Goal: Task Accomplishment & Management: Use online tool/utility

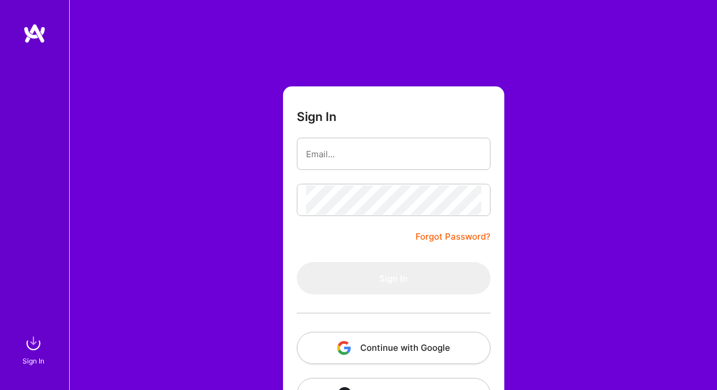
click at [375, 350] on button "Continue with Google" at bounding box center [394, 348] width 194 height 32
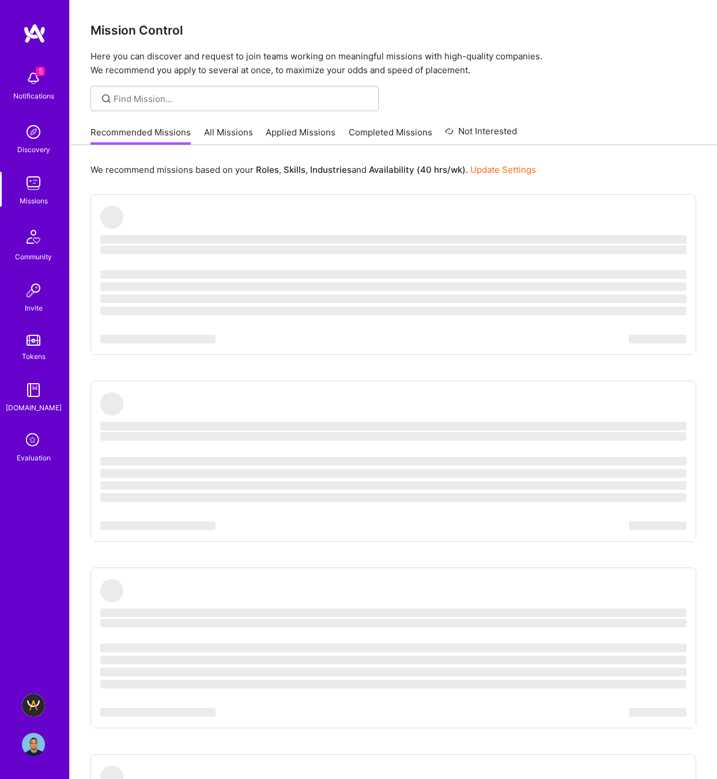
click at [39, 389] on div "5 Notifications Discovery Missions Community Invite Tokens [DOMAIN_NAME] Evalua…" at bounding box center [34, 389] width 69 height 779
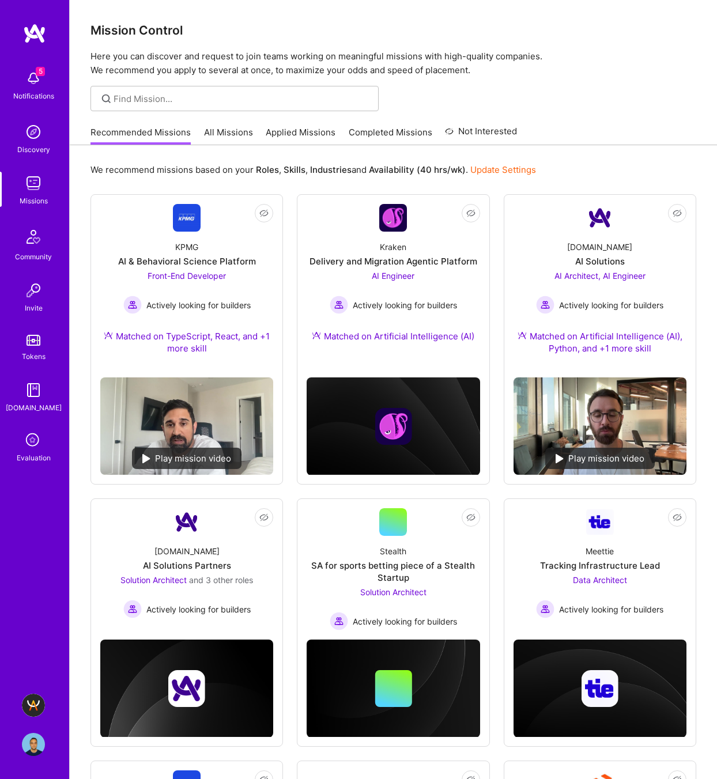
click at [35, 389] on img at bounding box center [33, 705] width 23 height 23
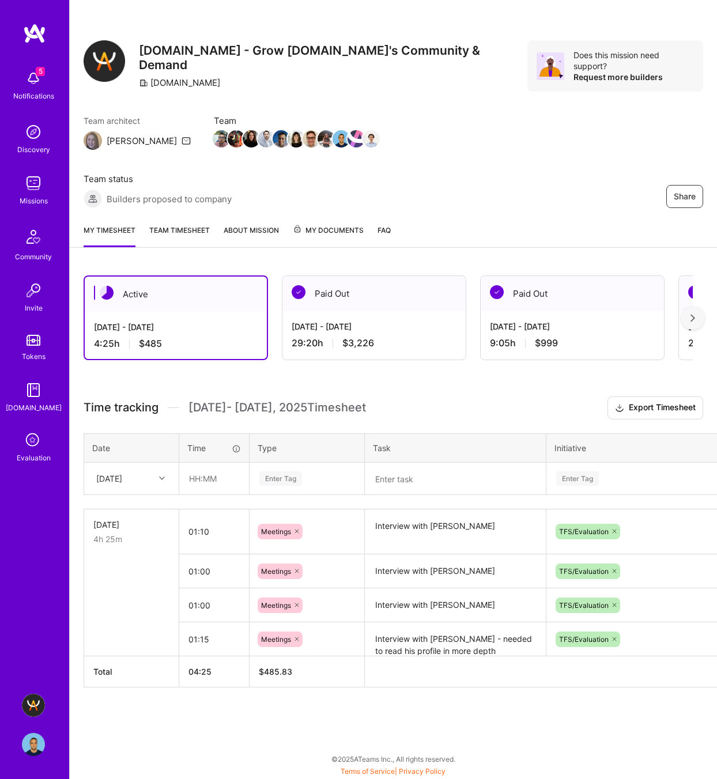
click at [463, 389] on textarea at bounding box center [455, 479] width 179 height 30
paste textarea "[PERSON_NAME]"
type textarea "Interview with [PERSON_NAME]"
click at [210, 389] on input "text" at bounding box center [214, 478] width 69 height 31
type input "01:00"
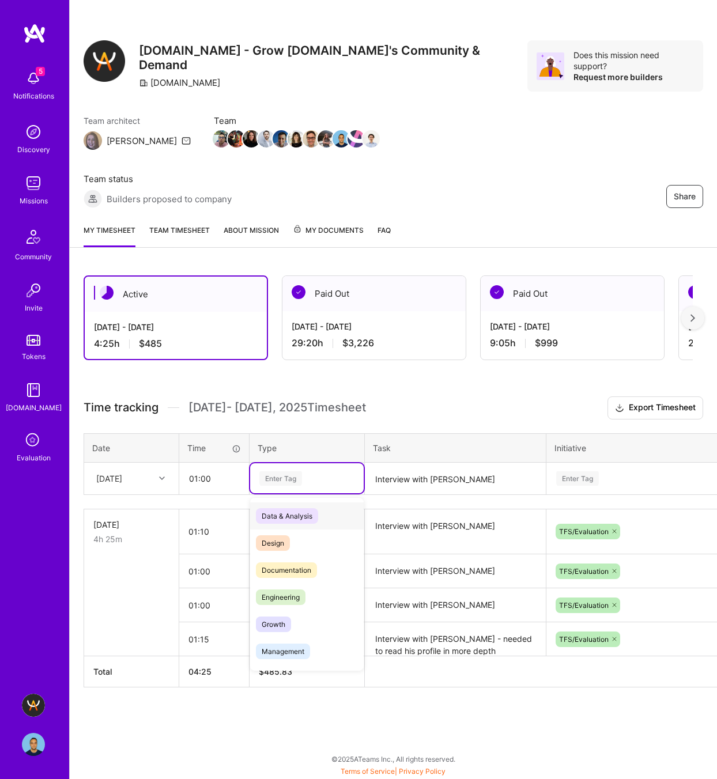
click at [279, 389] on div "Enter Tag" at bounding box center [280, 479] width 43 height 18
type input "meeting"
click at [274, 389] on span "Meetings" at bounding box center [276, 516] width 41 height 16
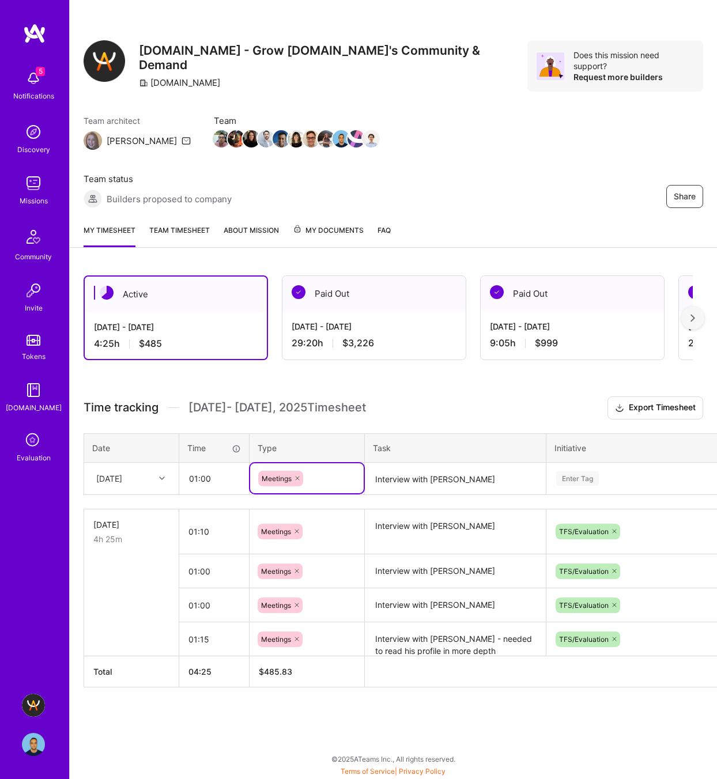
click at [143, 389] on div "[DATE]" at bounding box center [122, 478] width 64 height 19
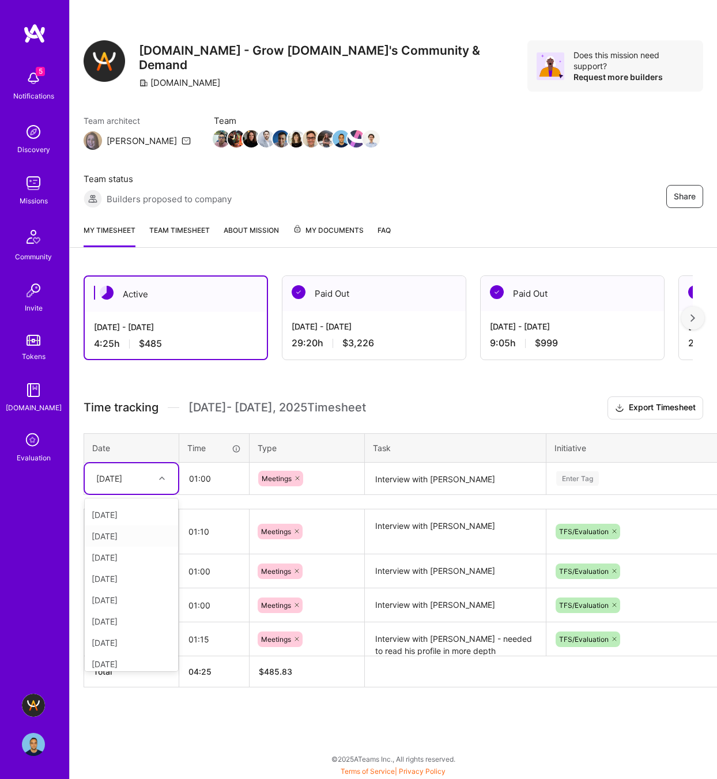
scroll to position [66, 0]
click at [120, 389] on div "[DATE]" at bounding box center [131, 594] width 93 height 21
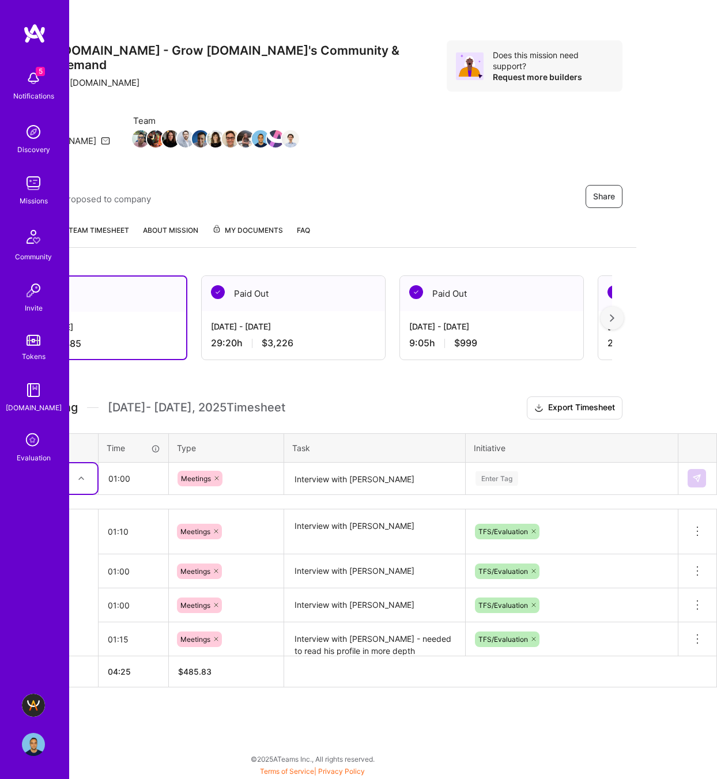
click at [486, 389] on div "Enter Tag" at bounding box center [496, 479] width 43 height 18
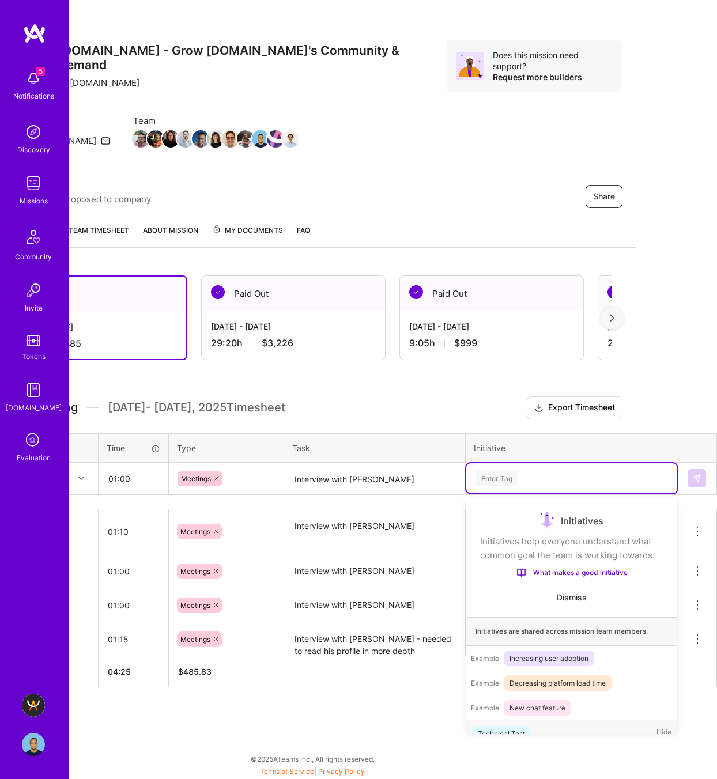
scroll to position [19, 0]
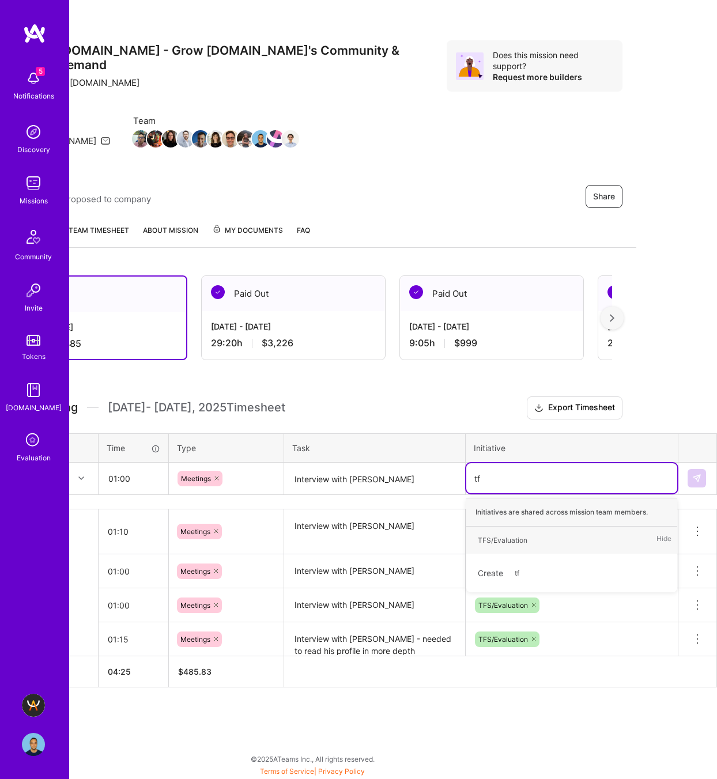
type input "tfs"
click at [536, 389] on div "TFS/Evaluation Hide" at bounding box center [571, 540] width 211 height 27
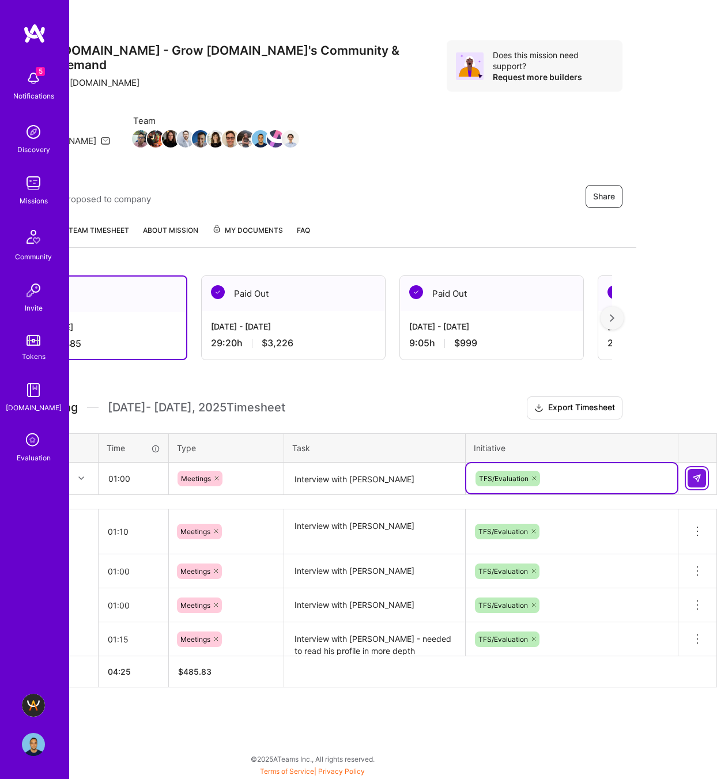
click at [694, 389] on img at bounding box center [696, 478] width 9 height 9
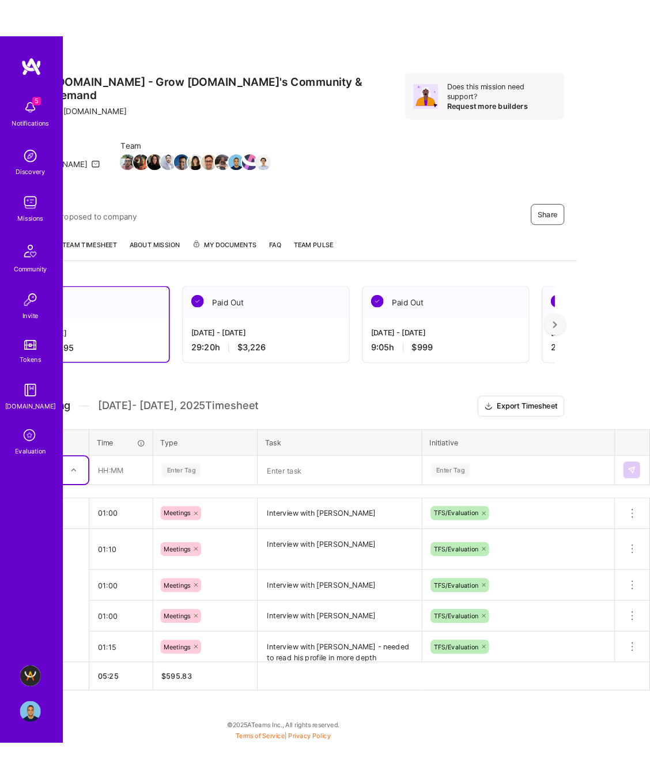
scroll to position [0, 0]
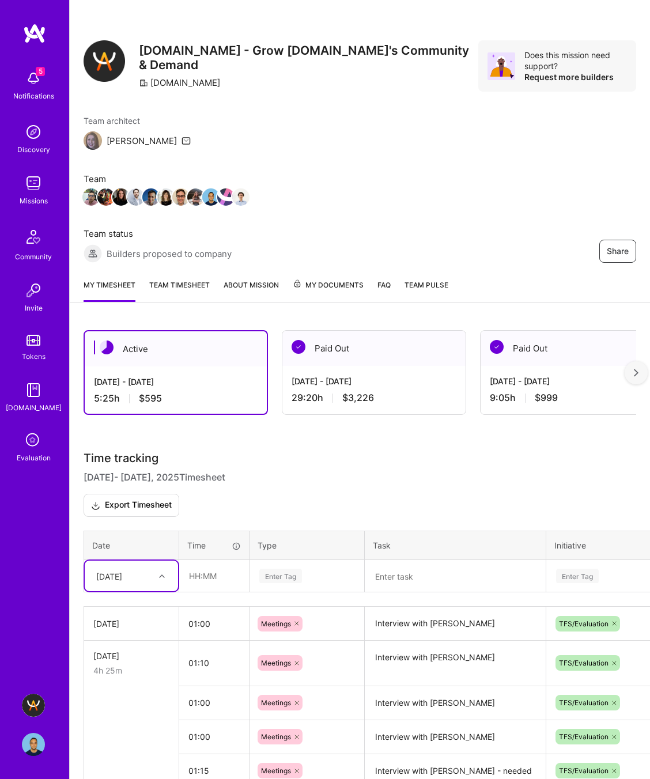
click at [391, 389] on textarea at bounding box center [455, 576] width 179 height 31
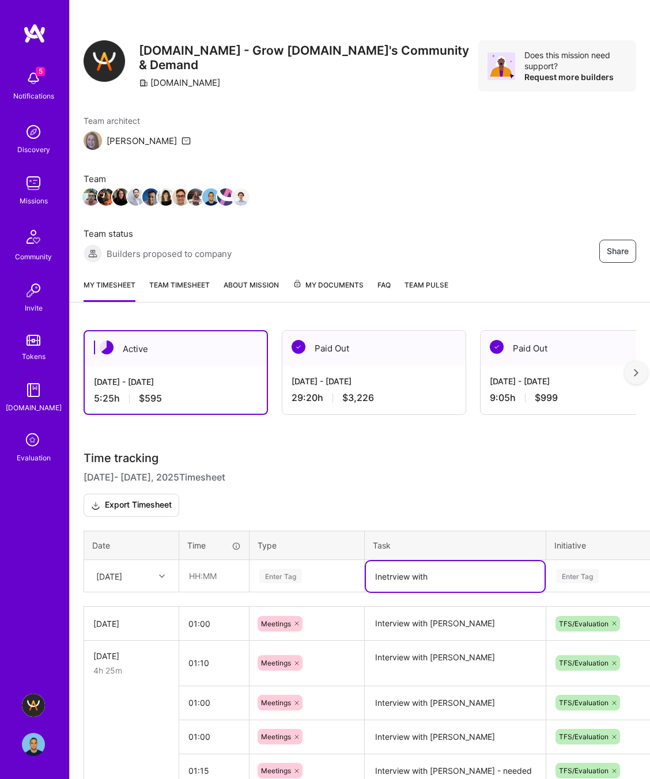
paste textarea "[PERSON_NAME]"
type textarea "Inetrview with [PERSON_NAME]"
click at [196, 389] on input "text" at bounding box center [214, 576] width 69 height 31
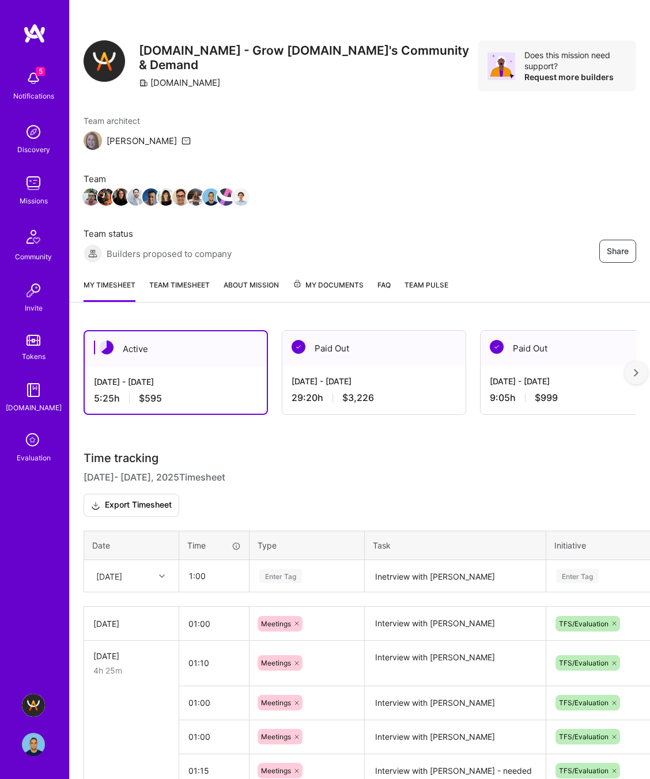
type input "01:00"
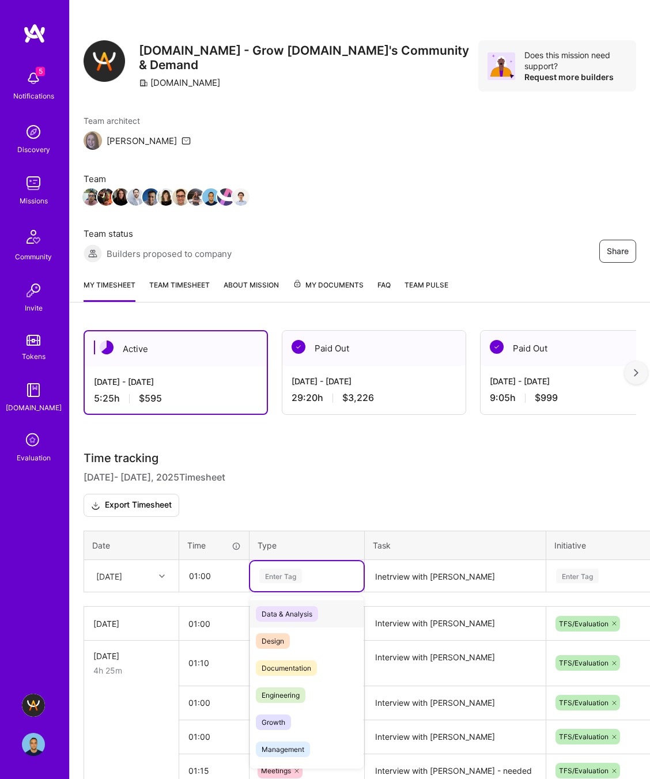
click at [283, 389] on div "Enter Tag" at bounding box center [280, 576] width 43 height 18
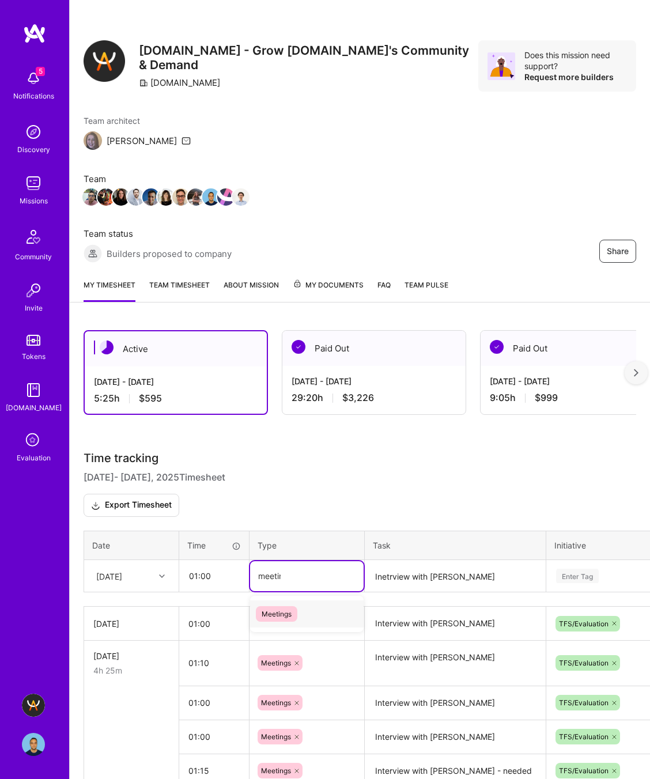
type input "meeting"
click at [272, 389] on span "Meetings" at bounding box center [276, 614] width 41 height 16
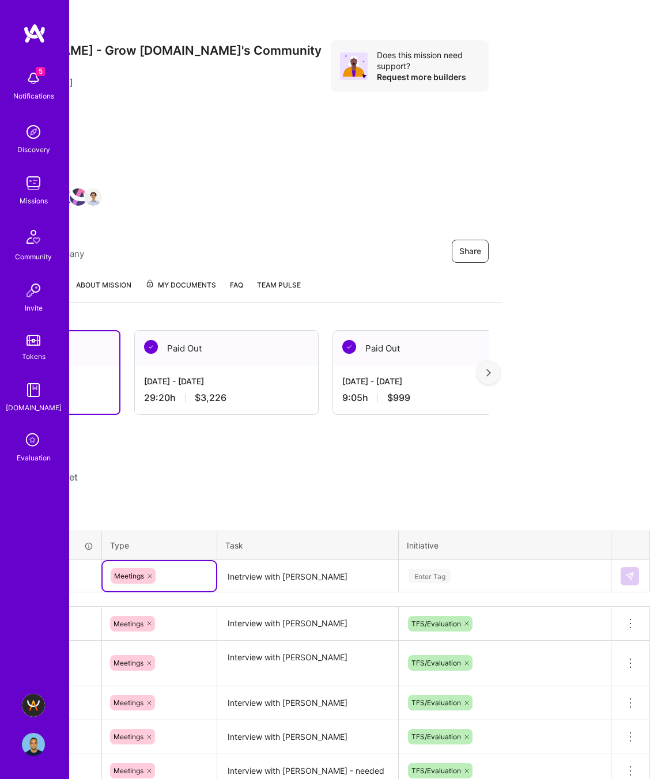
click at [426, 389] on div "Enter Tag" at bounding box center [429, 576] width 43 height 18
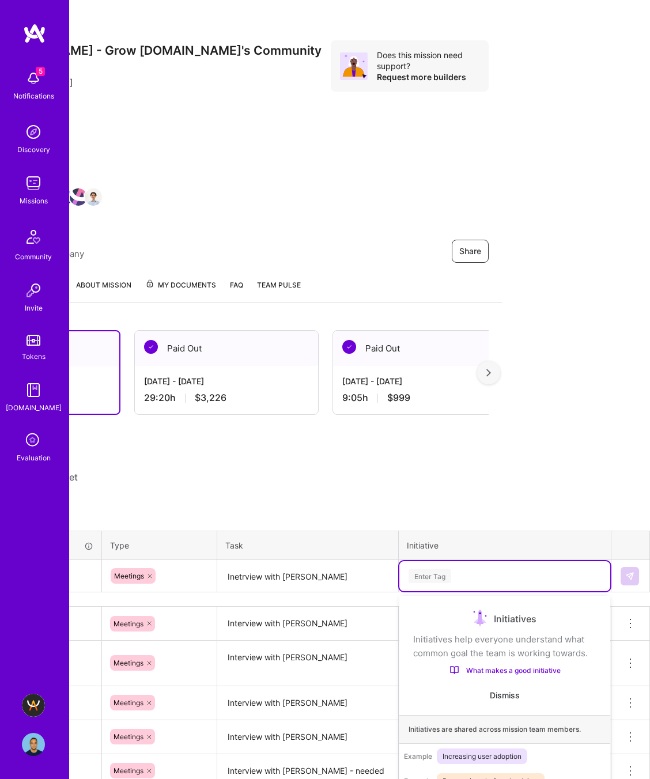
scroll to position [22, 0]
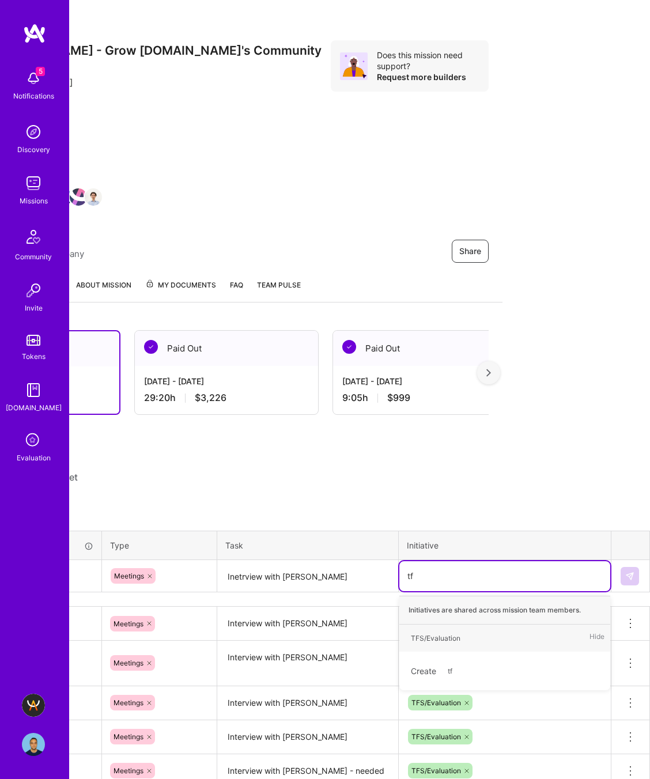
type input "tfs"
click at [446, 389] on div "TFS/Evaluation" at bounding box center [436, 638] width 50 height 12
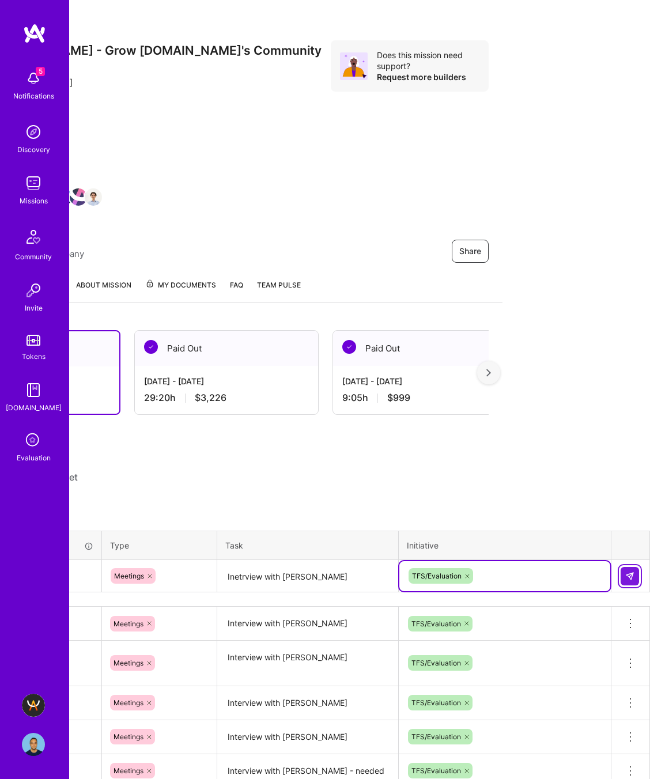
click at [631, 389] on img at bounding box center [629, 576] width 9 height 9
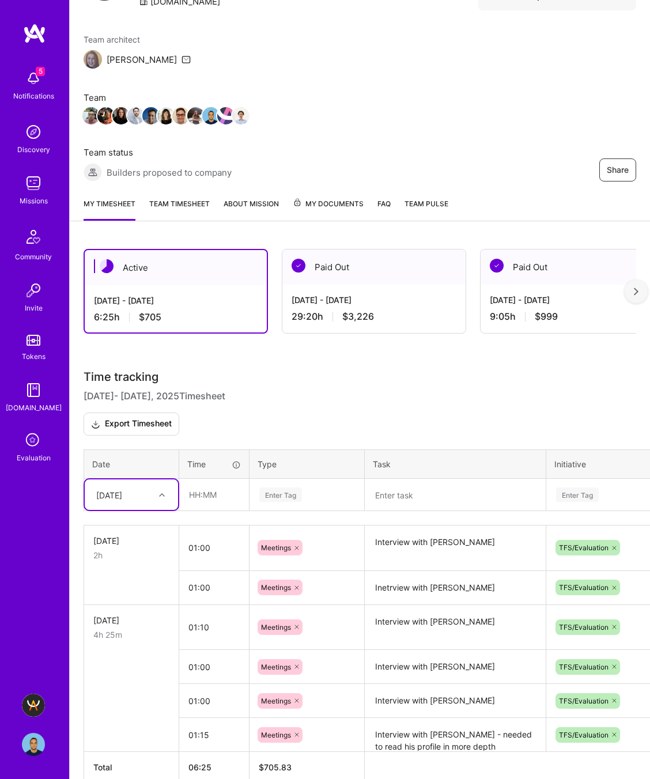
scroll to position [0, 0]
